Goal: Information Seeking & Learning: Learn about a topic

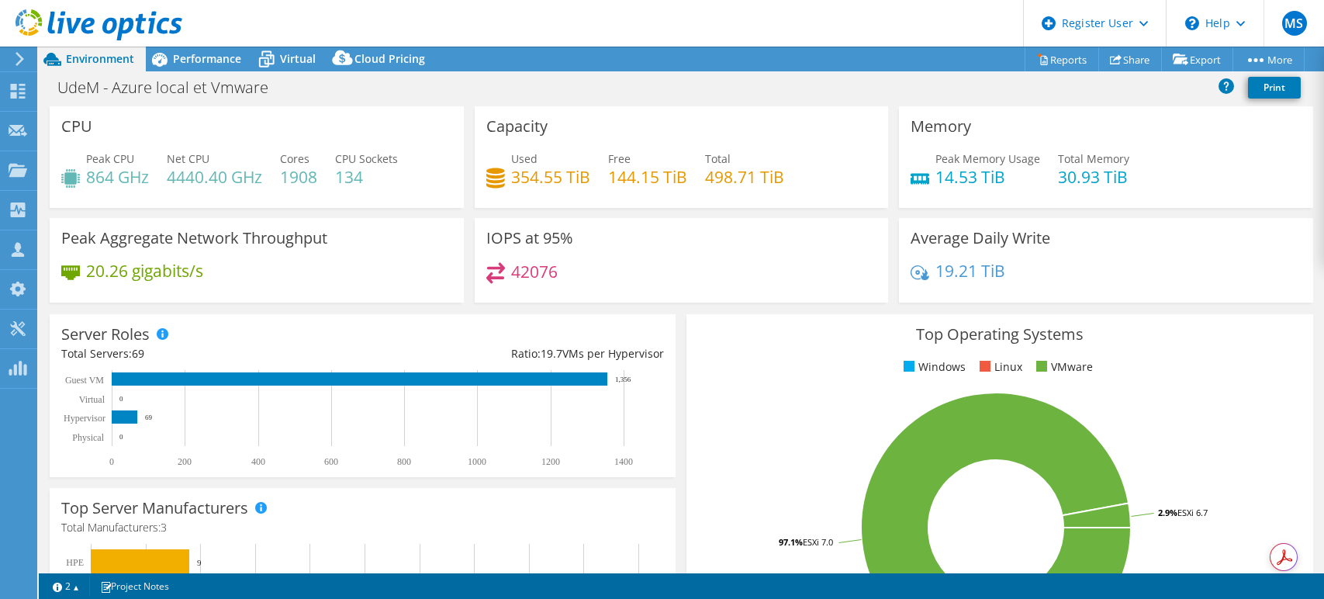
select select "[GEOGRAPHIC_DATA]"
select select "CAD"
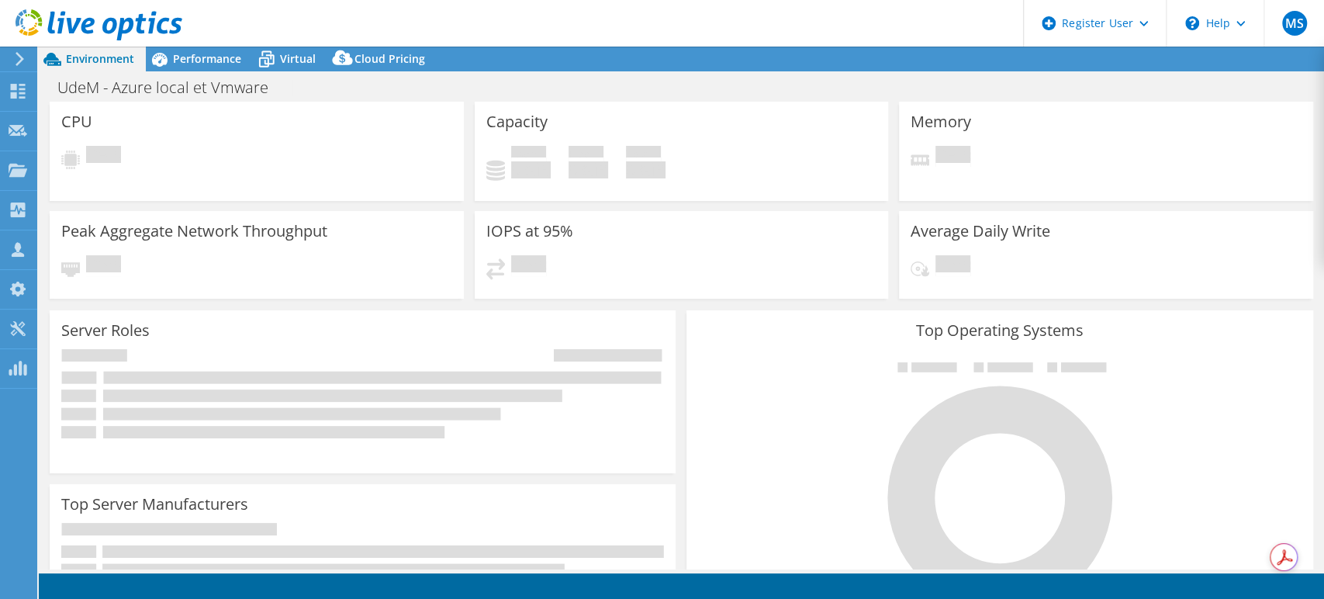
select select "[GEOGRAPHIC_DATA]"
select select "CAD"
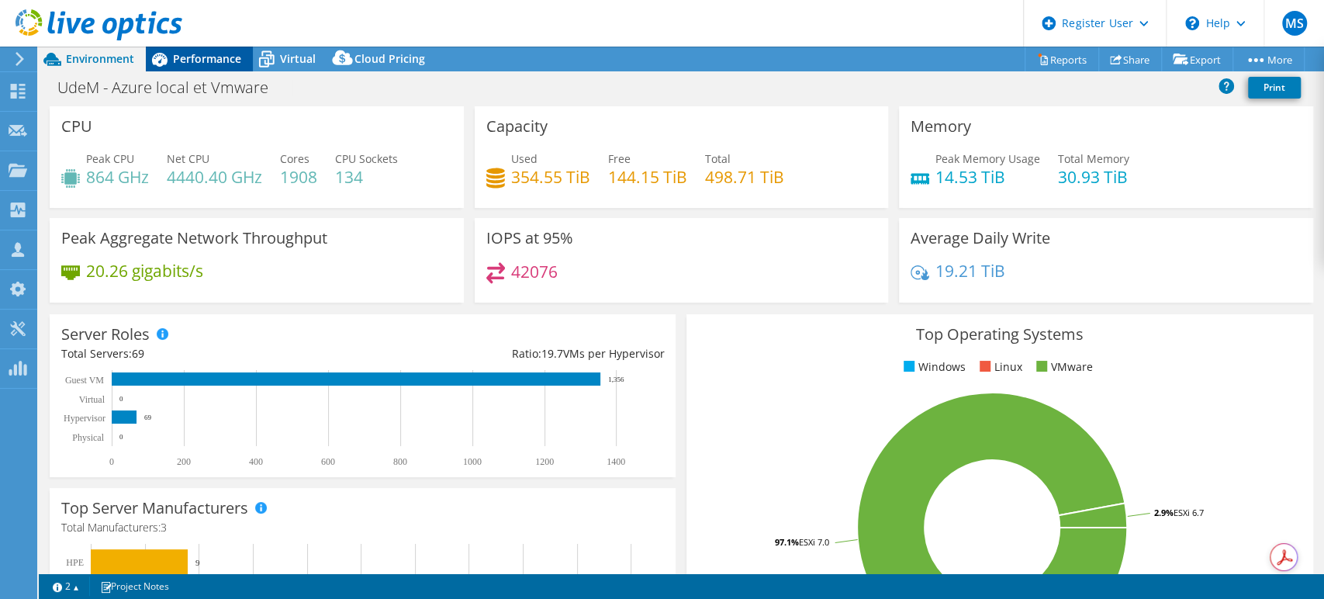
click at [223, 59] on span "Performance" at bounding box center [207, 58] width 68 height 15
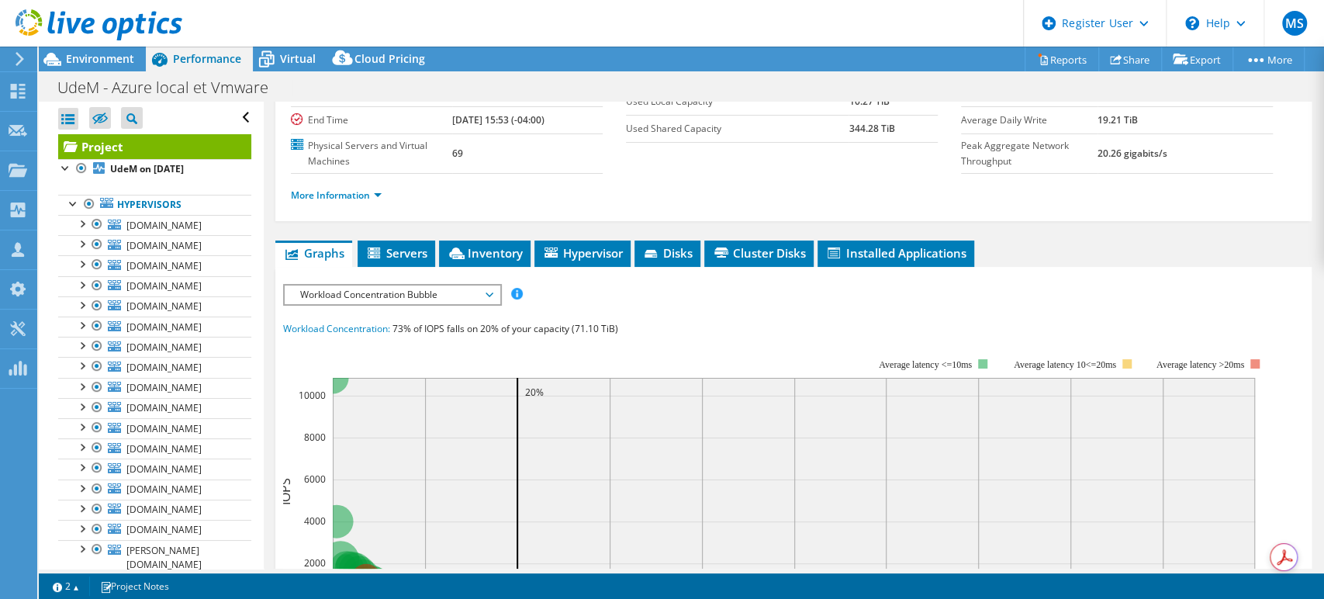
scroll to position [172, 0]
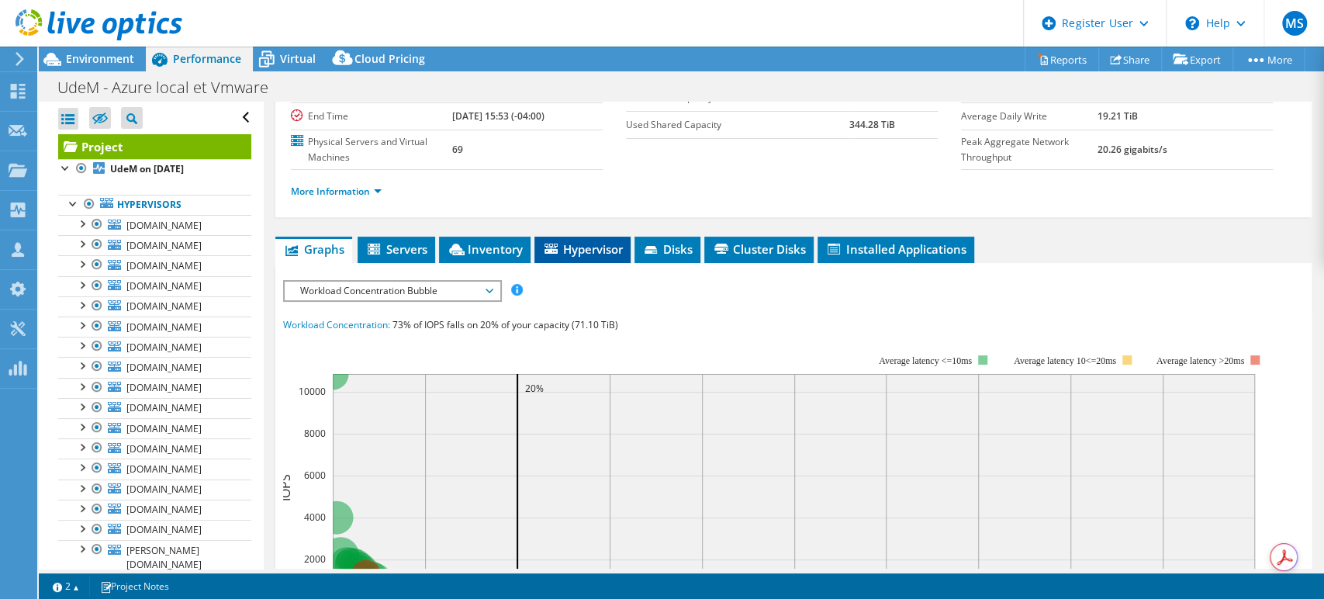
click at [579, 253] on span "Hypervisor" at bounding box center [582, 249] width 81 height 16
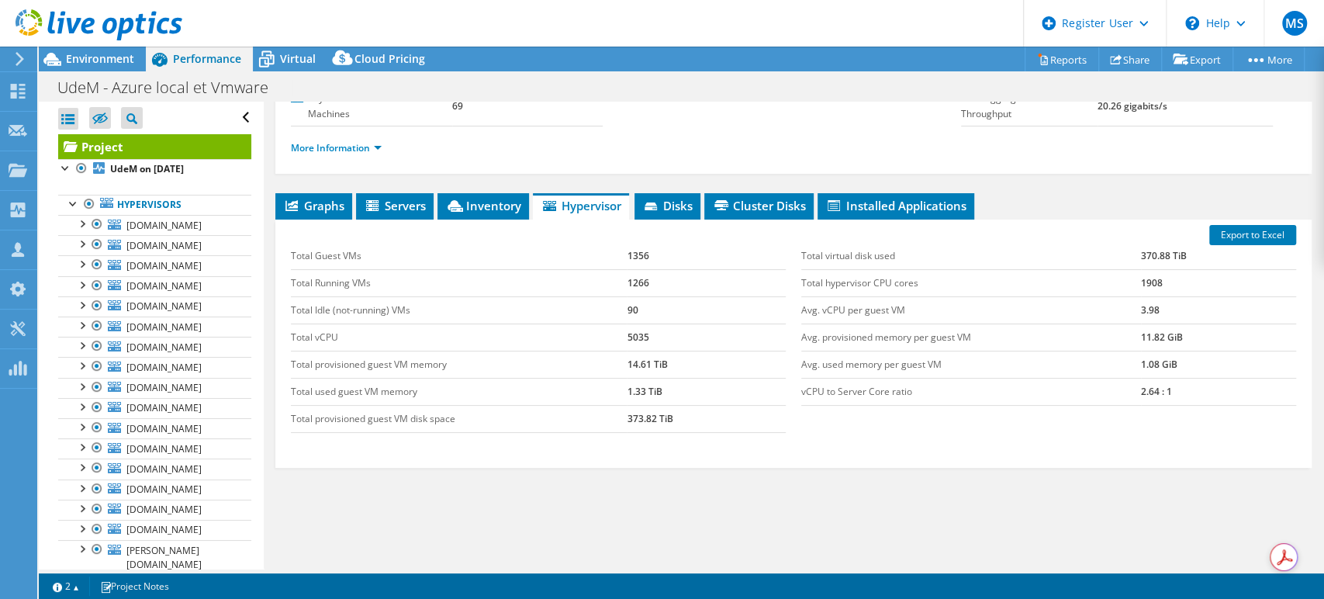
scroll to position [254, 0]
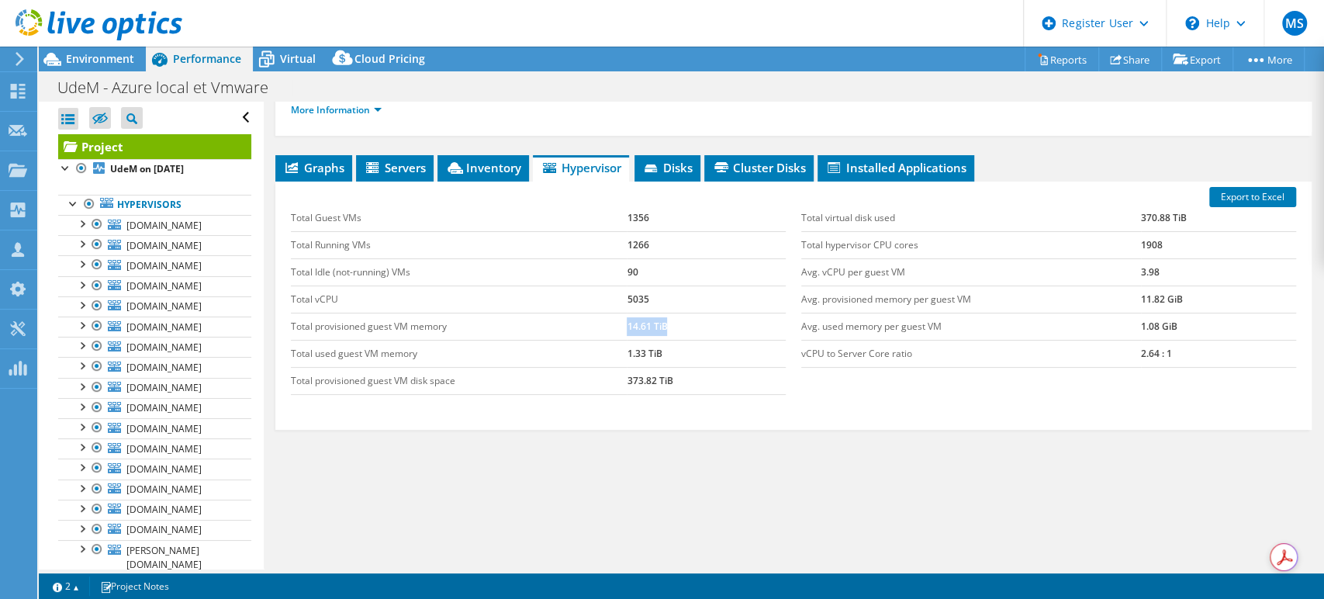
drag, startPoint x: 614, startPoint y: 321, endPoint x: 709, endPoint y: 327, distance: 94.8
click at [709, 327] on tr "Total provisioned guest VM memory 14.61 TiB" at bounding box center [538, 326] width 495 height 27
click at [127, 54] on span "Environment" at bounding box center [100, 58] width 68 height 15
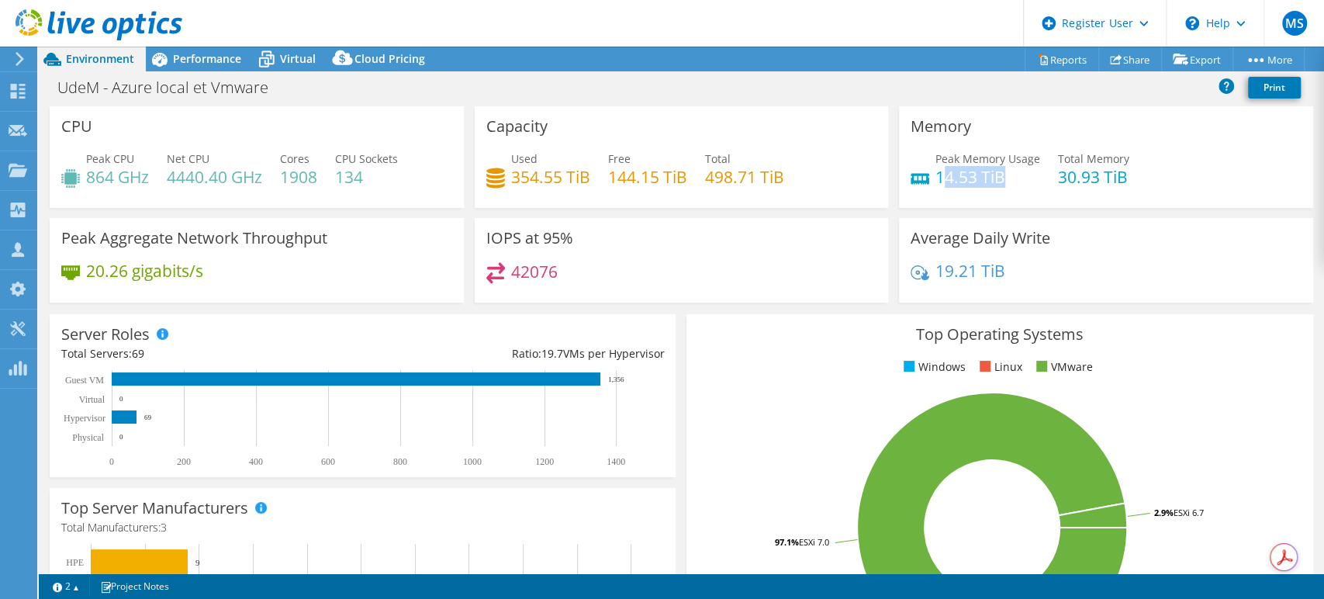
drag, startPoint x: 935, startPoint y: 175, endPoint x: 1006, endPoint y: 179, distance: 70.7
click at [1006, 179] on h4 "14.53 TiB" at bounding box center [987, 176] width 105 height 17
click at [179, 54] on span "Performance" at bounding box center [207, 58] width 68 height 15
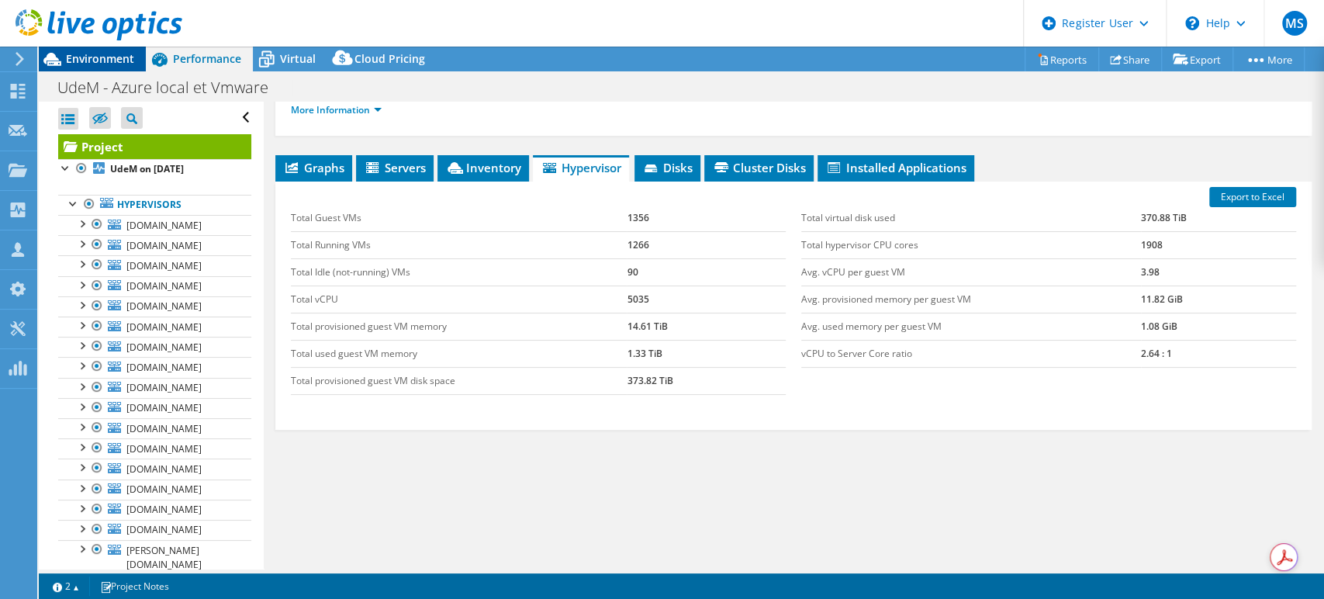
click at [95, 54] on span "Environment" at bounding box center [100, 58] width 68 height 15
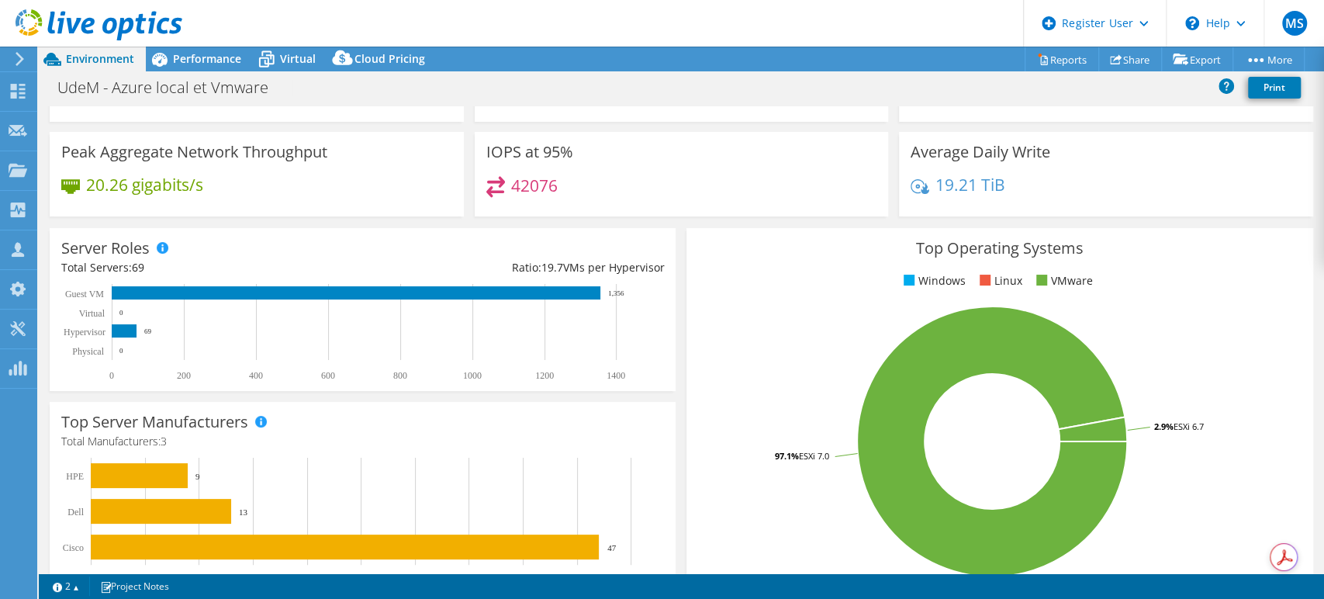
scroll to position [0, 0]
